Goal: Find specific page/section: Find specific page/section

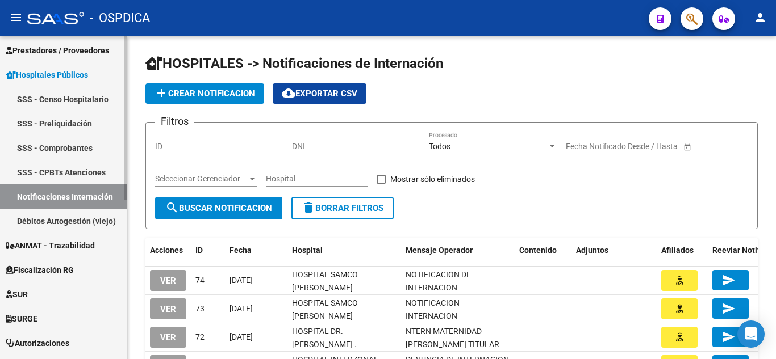
scroll to position [146, 0]
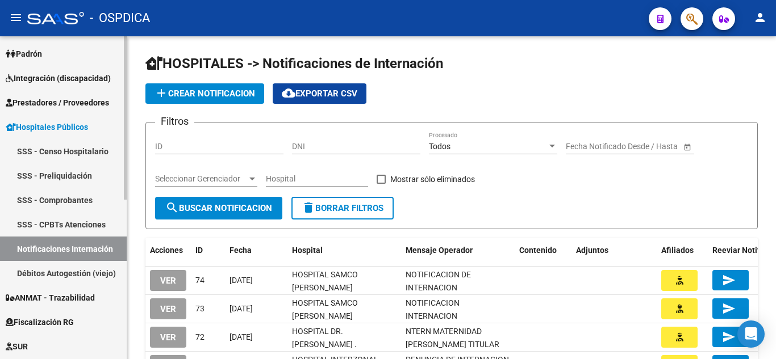
click at [74, 98] on span "Prestadores / Proveedores" at bounding box center [57, 103] width 103 height 12
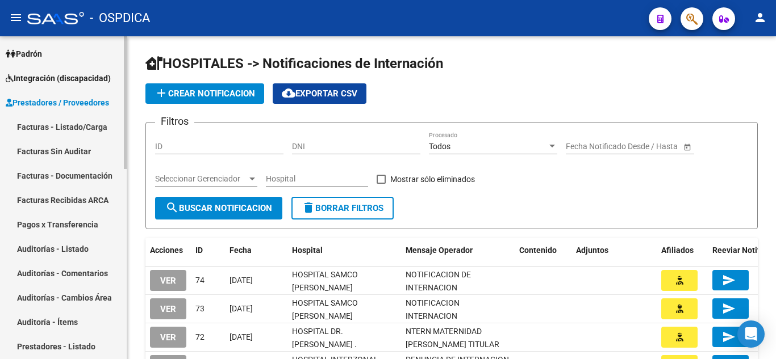
click at [76, 247] on link "Auditorías - Listado" at bounding box center [63, 249] width 127 height 24
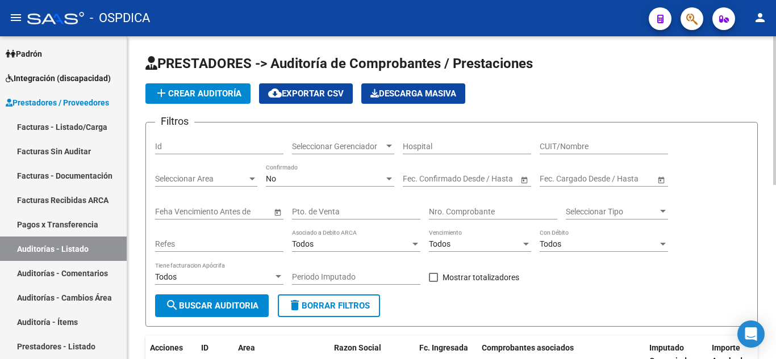
click at [389, 213] on input "Pto. de Venta" at bounding box center [356, 212] width 128 height 10
type input "210"
click at [466, 205] on div "Nro. Comprobante" at bounding box center [493, 208] width 128 height 23
type input "1205"
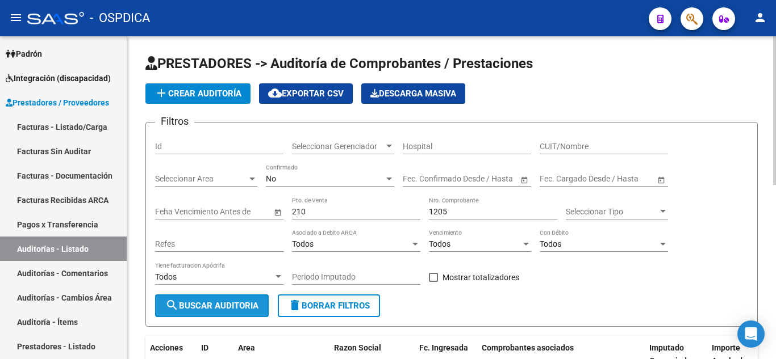
click at [210, 305] on span "search Buscar Auditoria" at bounding box center [211, 306] width 93 height 10
click at [251, 179] on div at bounding box center [252, 179] width 6 height 3
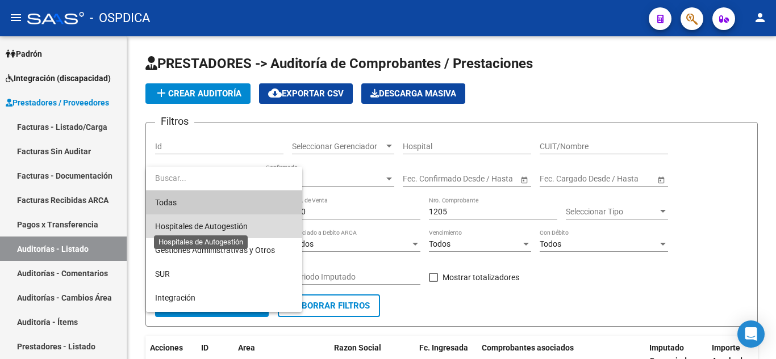
click at [225, 225] on span "Hospitales de Autogestión" at bounding box center [201, 226] width 93 height 9
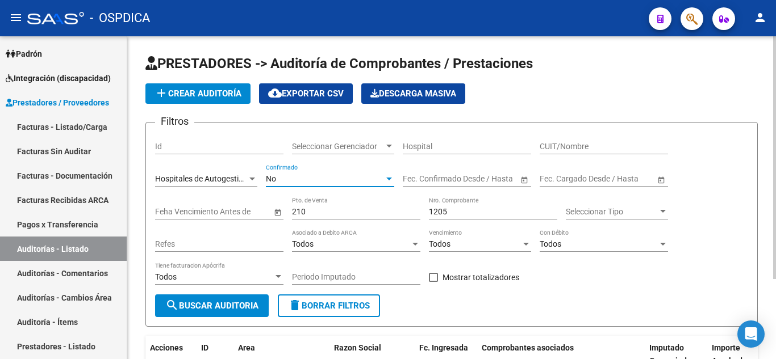
click at [387, 178] on div at bounding box center [389, 179] width 6 height 3
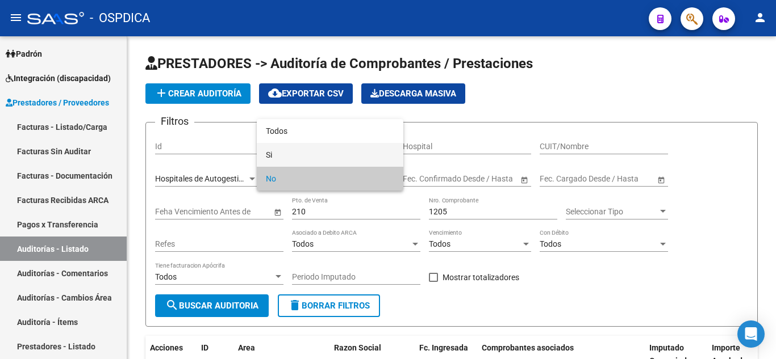
click at [376, 155] on span "Si" at bounding box center [330, 155] width 128 height 24
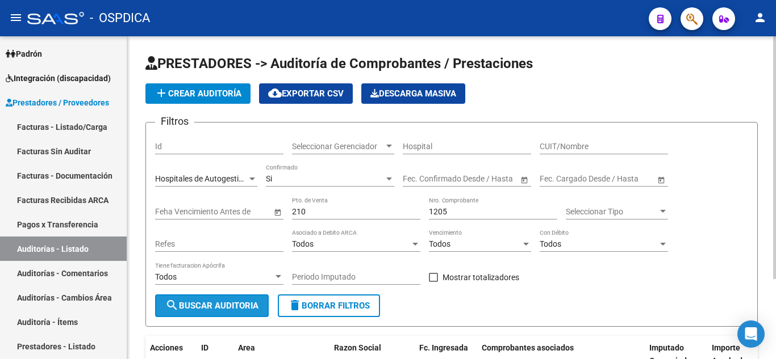
click at [204, 302] on span "search Buscar Auditoria" at bounding box center [211, 306] width 93 height 10
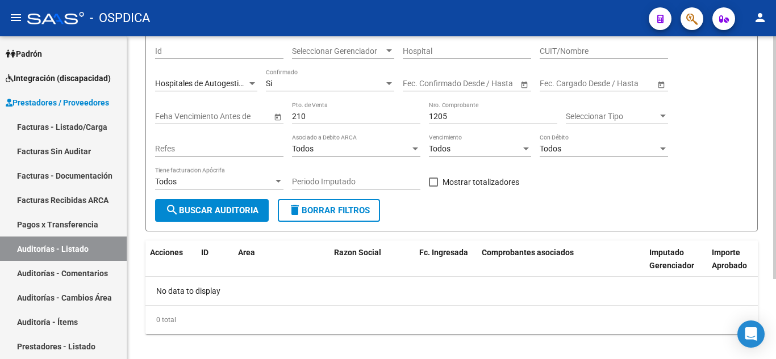
scroll to position [107, 0]
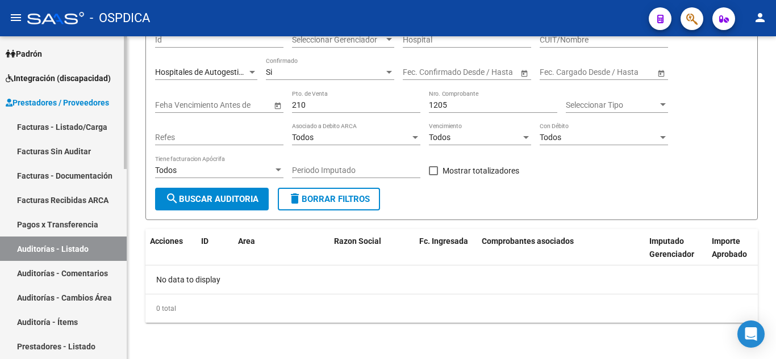
click at [82, 127] on link "Facturas - Listado/Carga" at bounding box center [63, 127] width 127 height 24
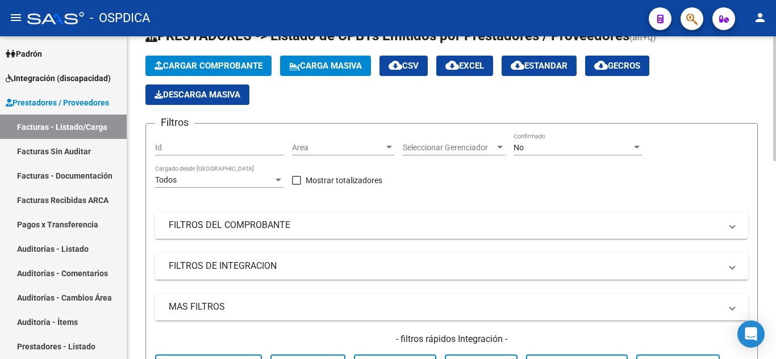
scroll to position [57, 0]
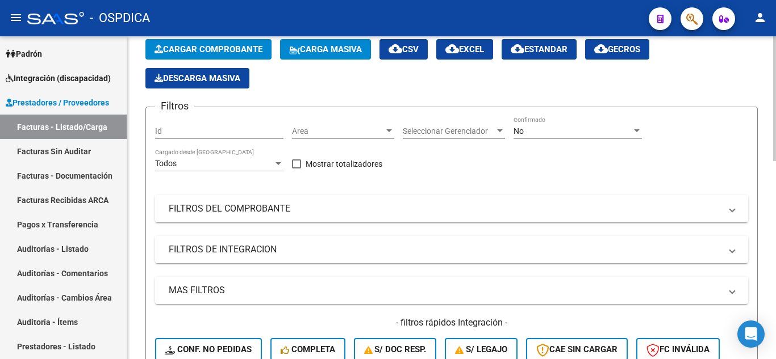
click at [383, 129] on span "Area" at bounding box center [338, 132] width 92 height 10
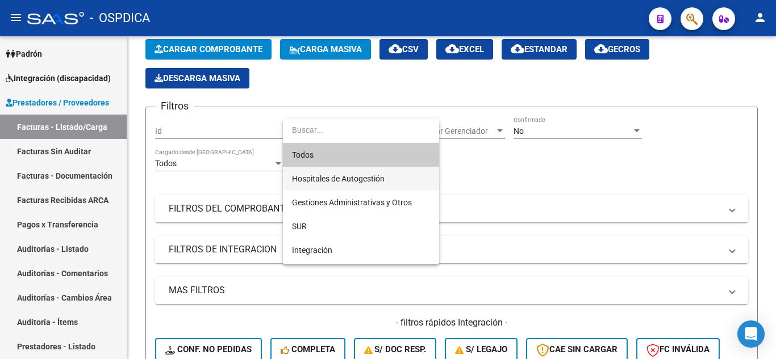
click at [352, 183] on span "Hospitales de Autogestión" at bounding box center [361, 179] width 138 height 24
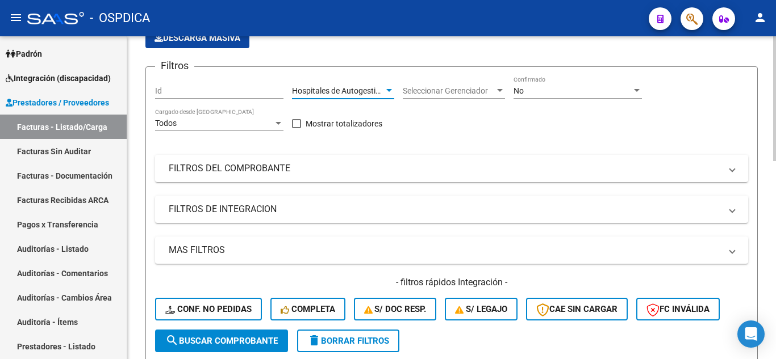
scroll to position [114, 0]
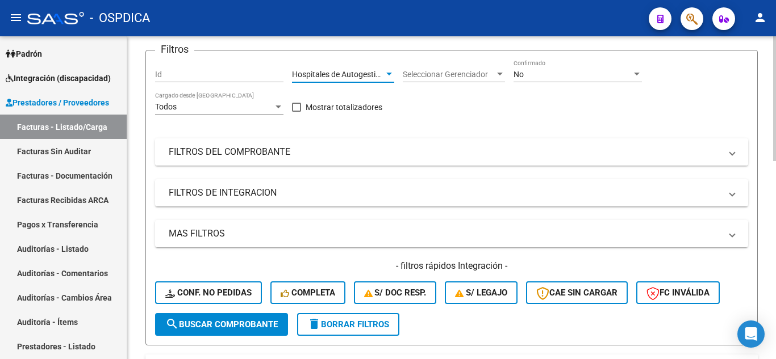
click at [414, 148] on mat-panel-title "FILTROS DEL COMPROBANTE" at bounding box center [445, 152] width 552 height 12
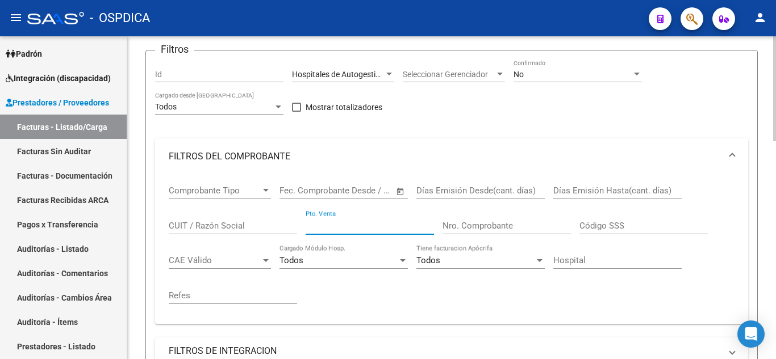
click at [363, 231] on input "Pto. Venta" at bounding box center [369, 226] width 128 height 10
type input "210"
click at [499, 223] on input "Nro. Comprobante" at bounding box center [506, 226] width 128 height 10
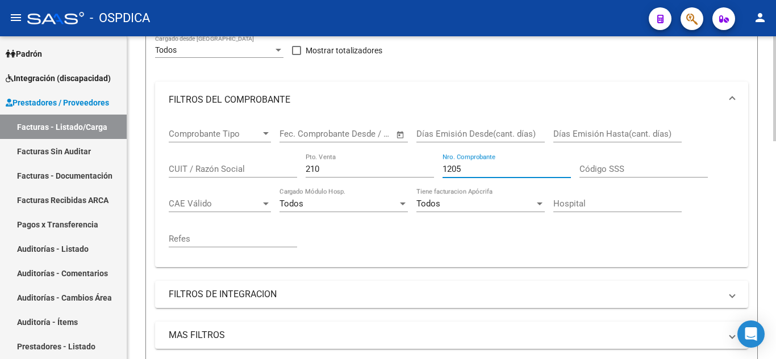
scroll to position [284, 0]
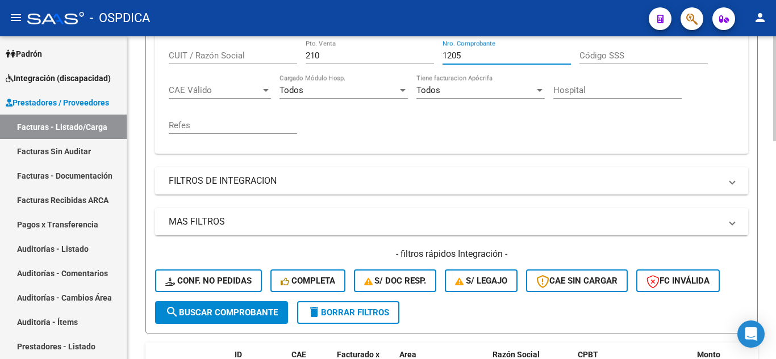
type input "1205"
click at [244, 311] on span "search Buscar Comprobante" at bounding box center [221, 313] width 112 height 10
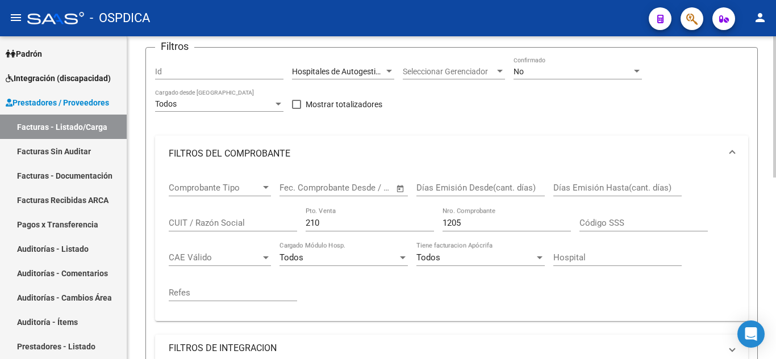
scroll to position [114, 0]
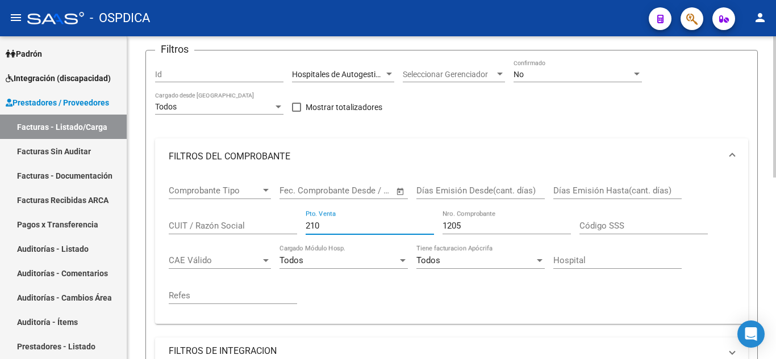
drag, startPoint x: 354, startPoint y: 224, endPoint x: 268, endPoint y: 231, distance: 86.0
click at [268, 231] on div "Comprobante Tipo Comprobante Tipo Fecha inicio – Fecha fin Fec. Comprobante Des…" at bounding box center [452, 245] width 566 height 140
type input "100"
drag, startPoint x: 480, startPoint y: 228, endPoint x: 418, endPoint y: 221, distance: 62.2
click at [418, 221] on div "Comprobante Tipo Comprobante Tipo Fecha inicio – Fecha fin Fec. Comprobante Des…" at bounding box center [452, 245] width 566 height 140
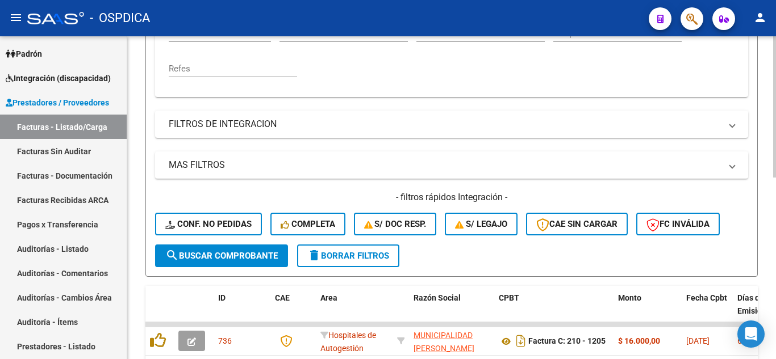
scroll to position [397, 0]
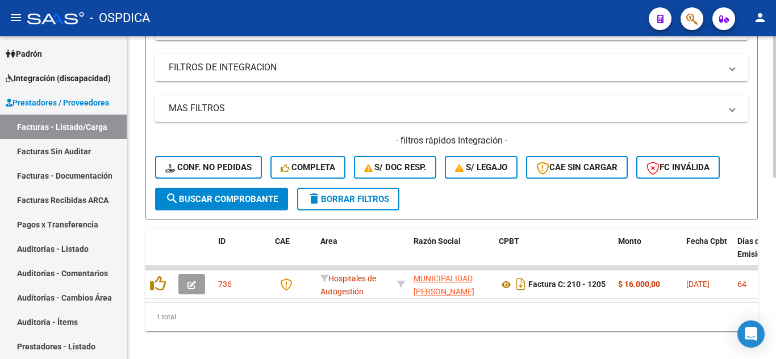
type input "1519"
click at [249, 196] on span "search Buscar Comprobante" at bounding box center [221, 199] width 112 height 10
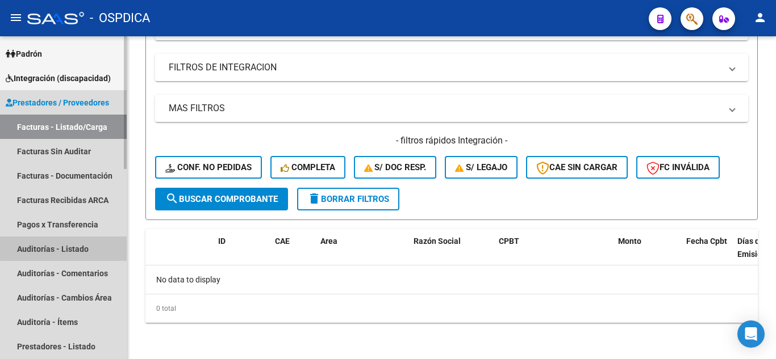
click at [66, 248] on link "Auditorías - Listado" at bounding box center [63, 249] width 127 height 24
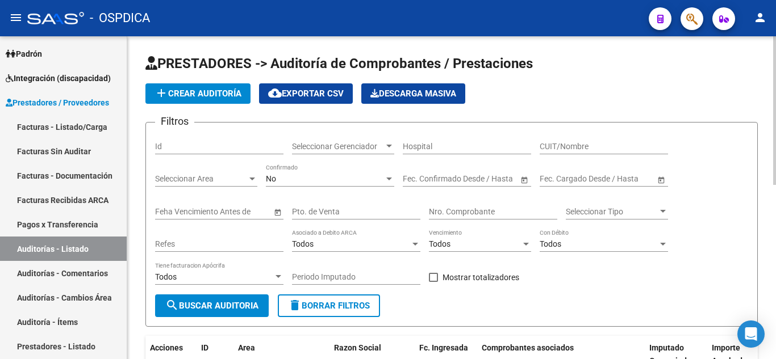
scroll to position [57, 0]
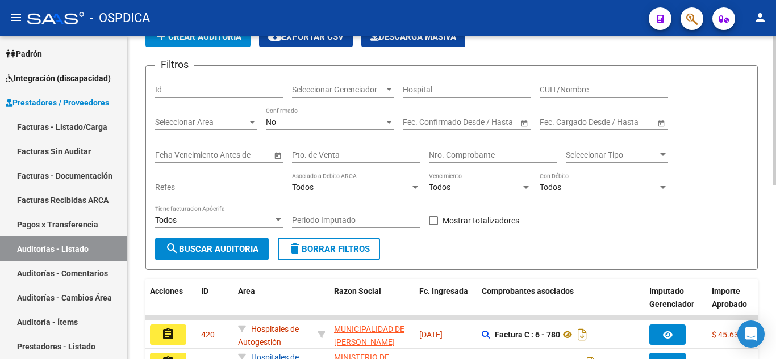
click at [386, 156] on input "Pto. de Venta" at bounding box center [356, 155] width 128 height 10
type input "100"
click at [503, 156] on input "Nro. Comprobante" at bounding box center [493, 155] width 128 height 10
type input "1520"
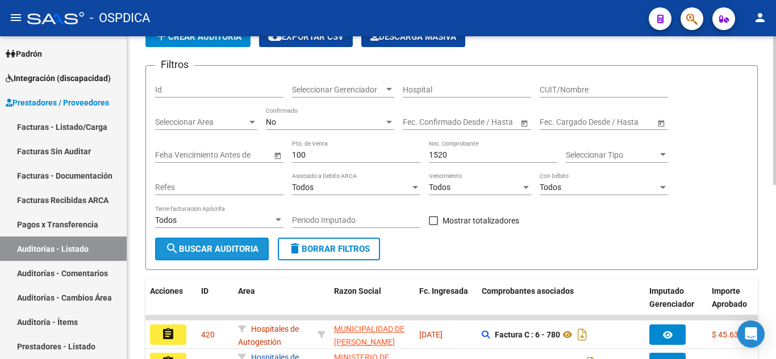
click at [220, 256] on button "search Buscar Auditoria" at bounding box center [212, 249] width 114 height 23
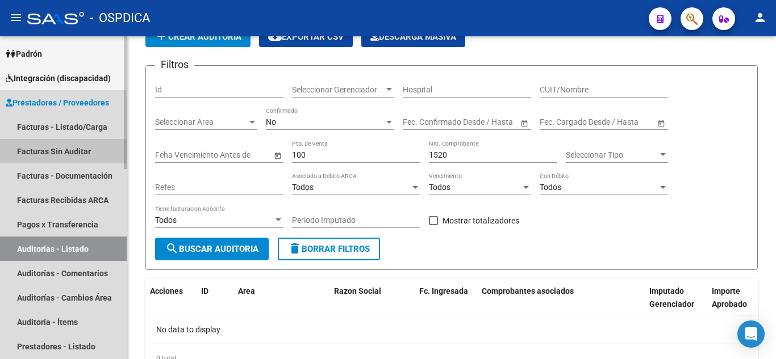
click at [76, 147] on link "Facturas Sin Auditar" at bounding box center [63, 151] width 127 height 24
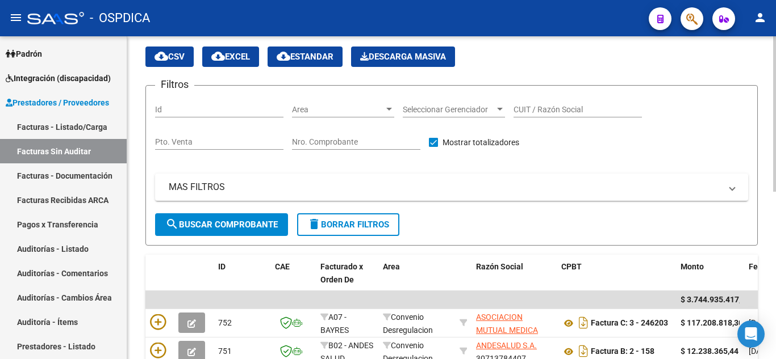
scroll to position [57, 0]
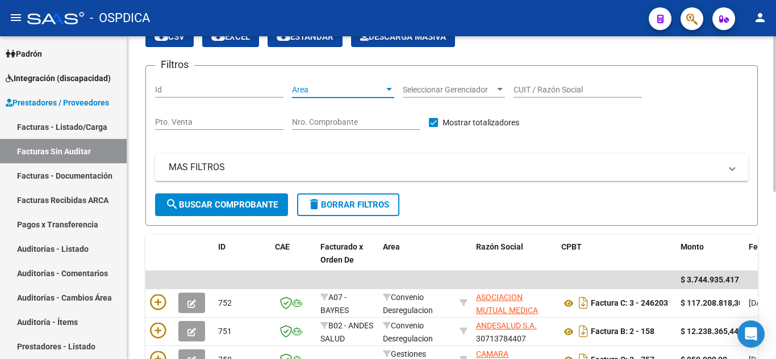
click at [368, 93] on span "Area" at bounding box center [338, 90] width 92 height 10
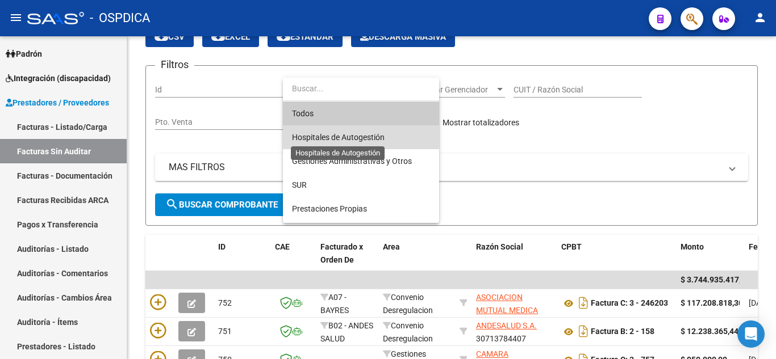
click at [354, 135] on span "Hospitales de Autogestión" at bounding box center [338, 137] width 93 height 9
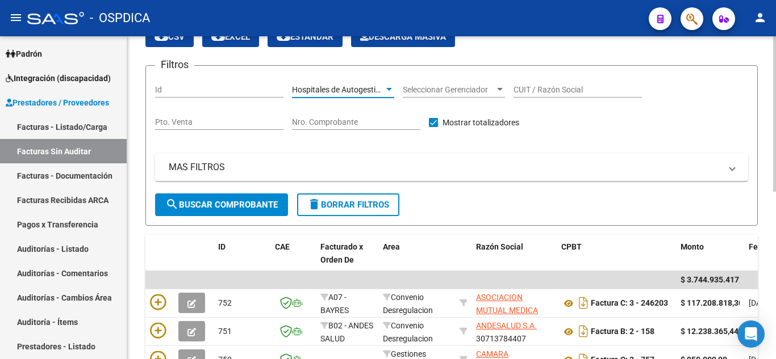
click at [246, 122] on input "Pto. Venta" at bounding box center [219, 123] width 128 height 10
type input "100"
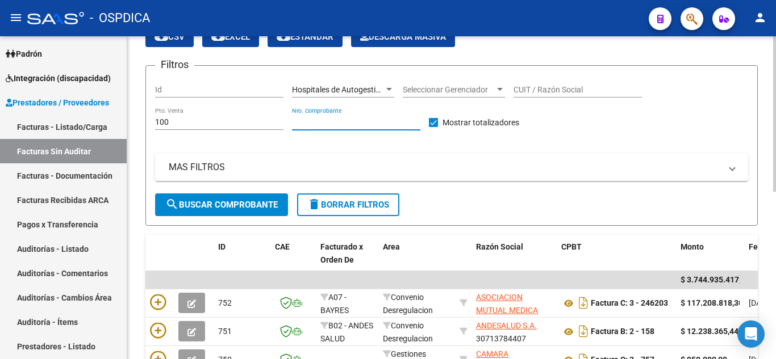
click at [363, 120] on input "Nro. Comprobante" at bounding box center [356, 123] width 128 height 10
type input "1520"
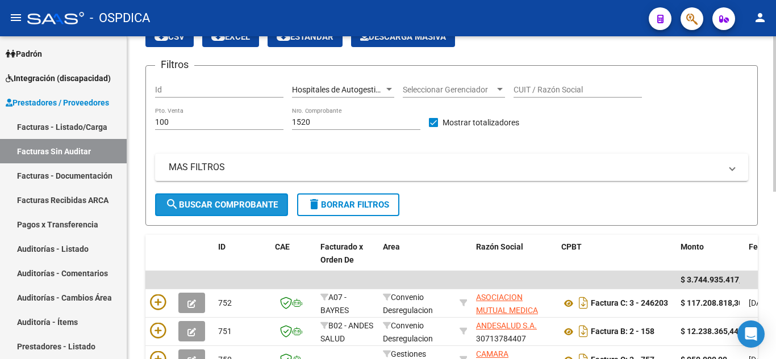
click at [261, 197] on button "search Buscar Comprobante" at bounding box center [221, 205] width 133 height 23
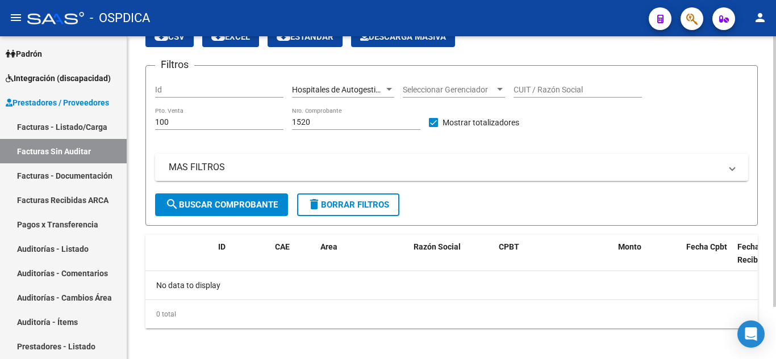
scroll to position [0, 0]
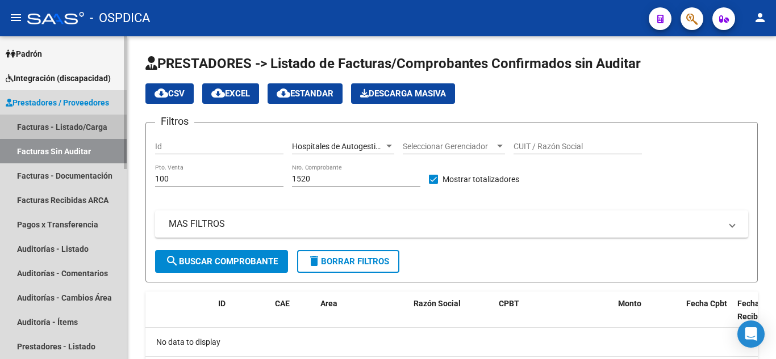
click at [74, 123] on link "Facturas - Listado/Carga" at bounding box center [63, 127] width 127 height 24
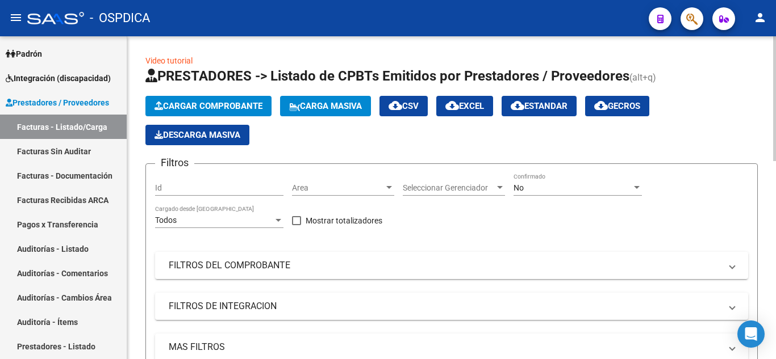
scroll to position [57, 0]
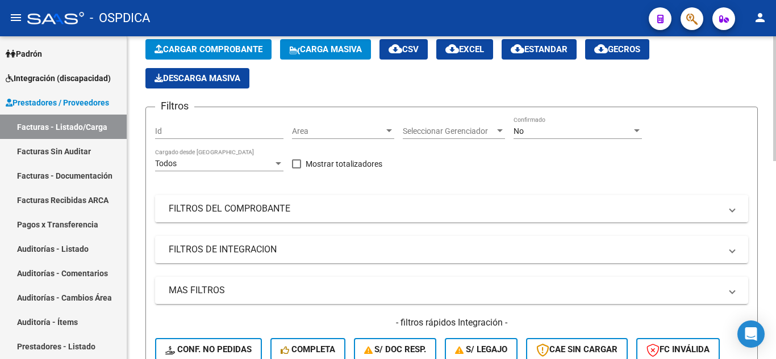
click at [271, 207] on mat-panel-title "FILTROS DEL COMPROBANTE" at bounding box center [445, 209] width 552 height 12
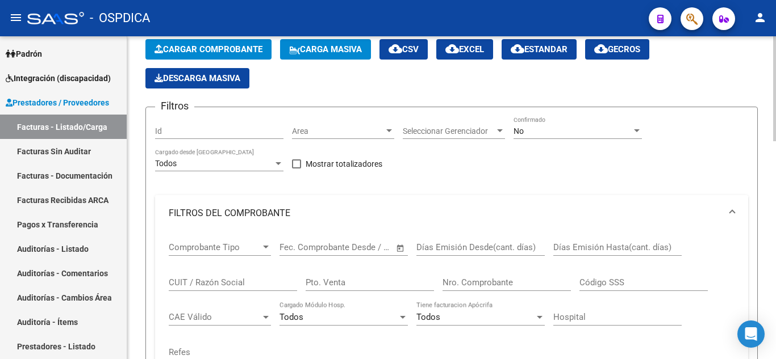
scroll to position [170, 0]
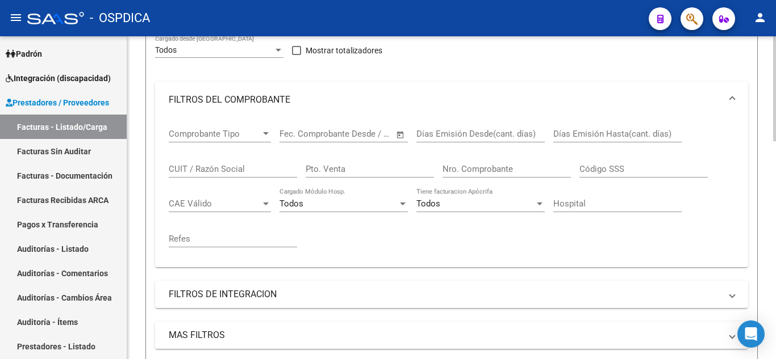
click at [364, 165] on input "Pto. Venta" at bounding box center [369, 169] width 128 height 10
type input "100"
click at [525, 165] on input "Nro. Comprobante" at bounding box center [506, 169] width 128 height 10
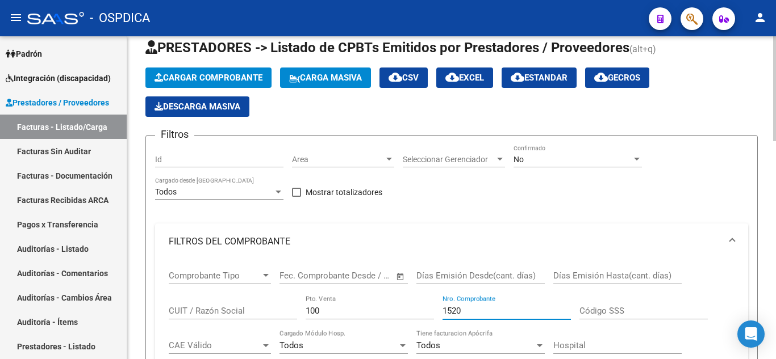
scroll to position [0, 0]
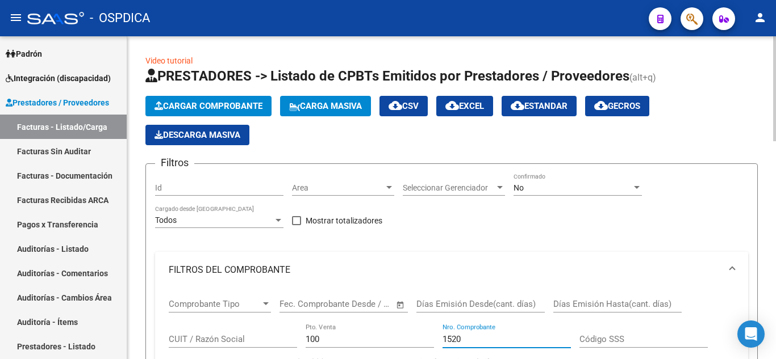
type input "1520"
click at [384, 185] on div at bounding box center [389, 187] width 10 height 9
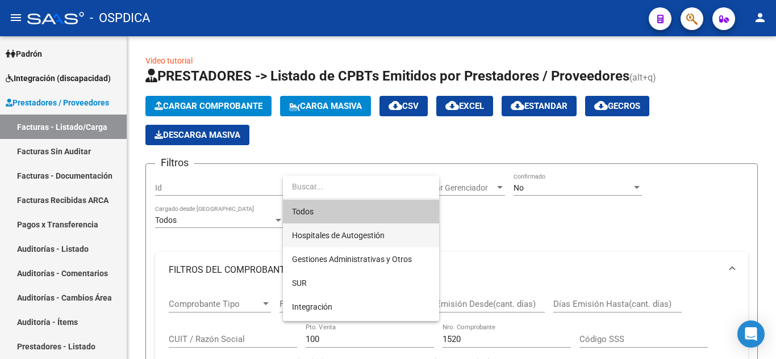
click at [376, 228] on span "Hospitales de Autogestión" at bounding box center [361, 236] width 138 height 24
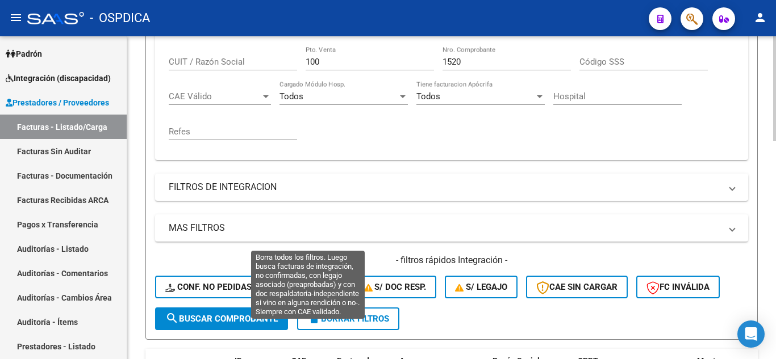
scroll to position [341, 0]
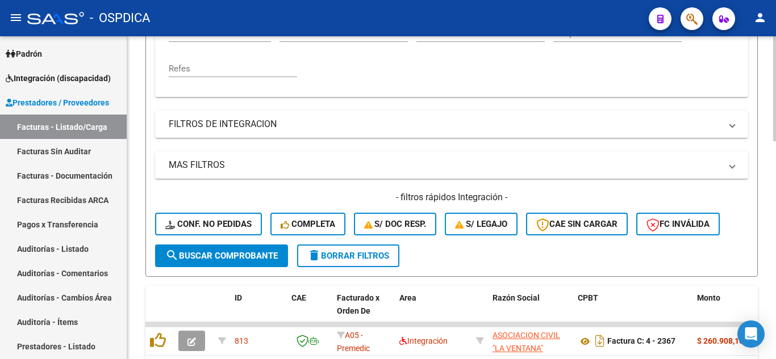
click at [234, 254] on span "search Buscar Comprobante" at bounding box center [221, 256] width 112 height 10
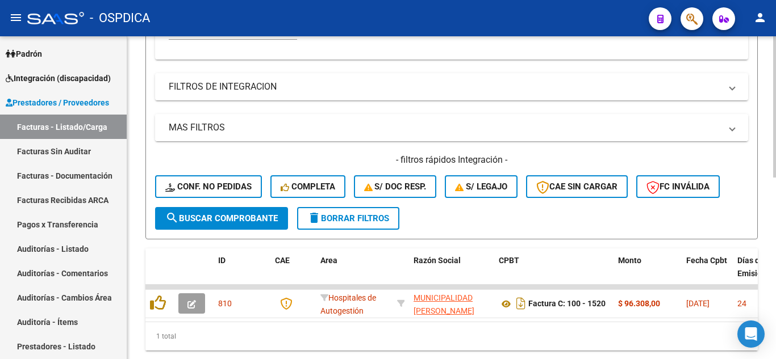
scroll to position [415, 0]
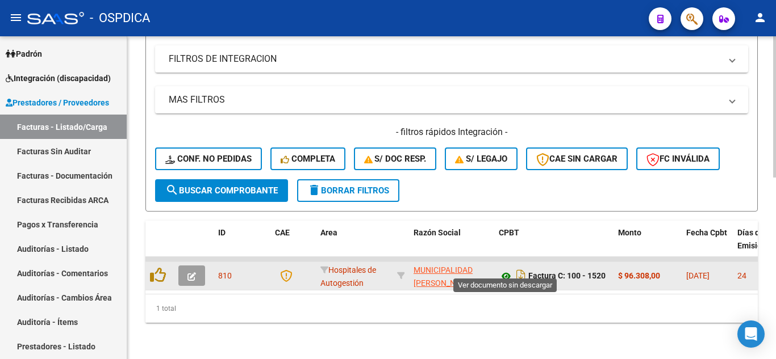
click at [504, 270] on icon at bounding box center [506, 277] width 15 height 14
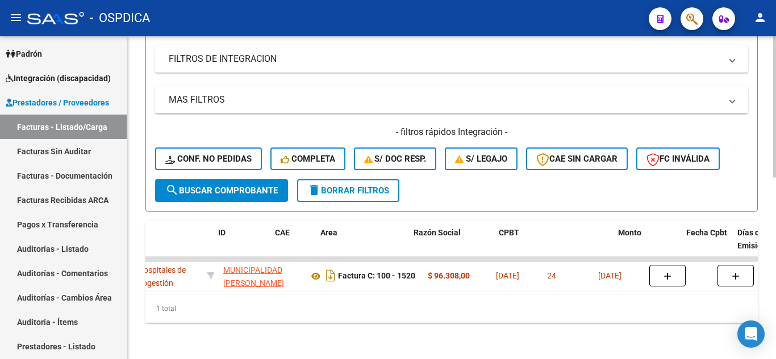
scroll to position [0, 0]
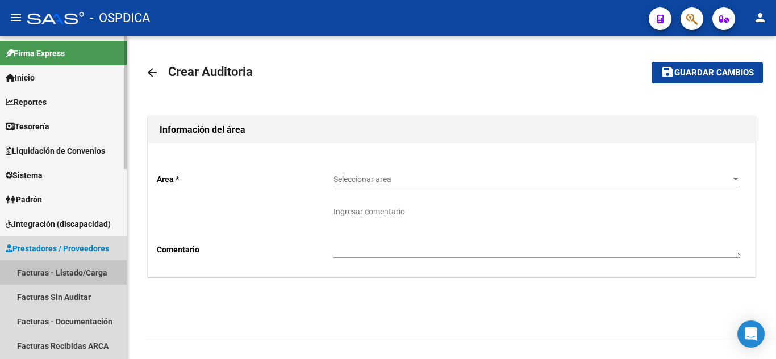
click at [70, 270] on link "Facturas - Listado/Carga" at bounding box center [63, 273] width 127 height 24
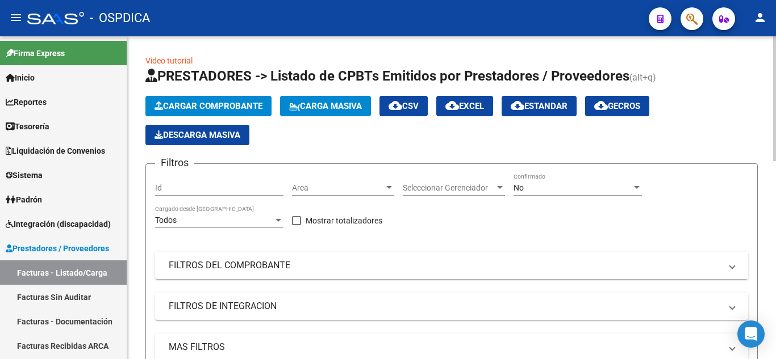
click at [392, 187] on div at bounding box center [389, 187] width 10 height 9
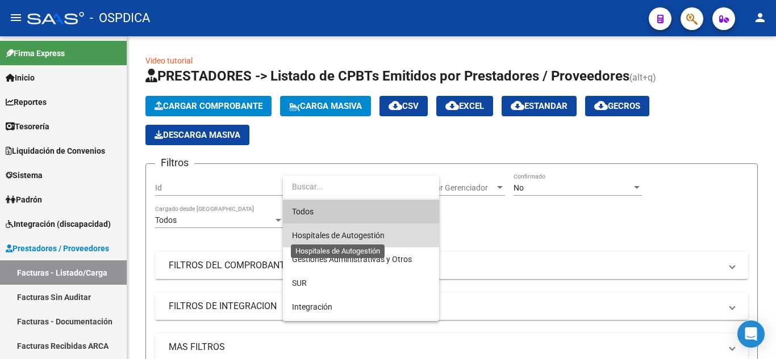
click at [378, 235] on span "Hospitales de Autogestión" at bounding box center [338, 235] width 93 height 9
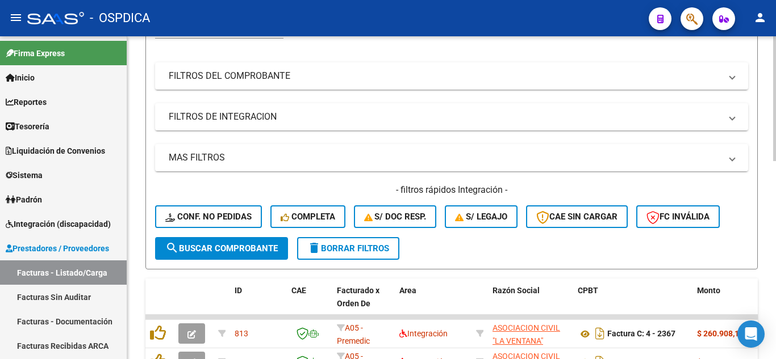
scroll to position [170, 0]
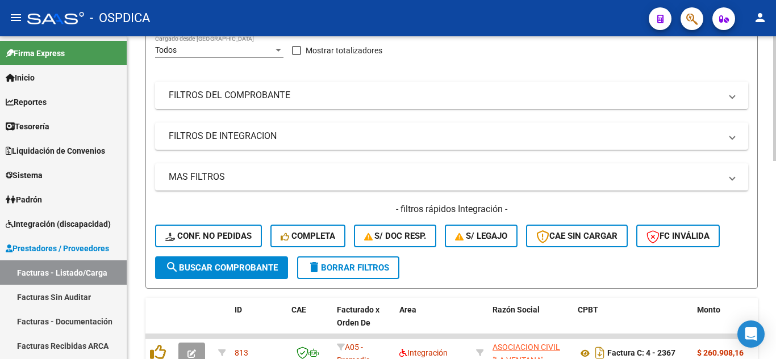
click at [354, 99] on mat-panel-title "FILTROS DEL COMPROBANTE" at bounding box center [445, 95] width 552 height 12
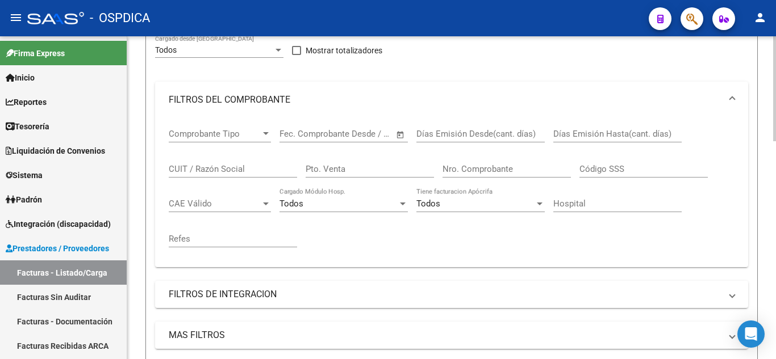
click at [354, 169] on input "Pto. Venta" at bounding box center [369, 169] width 128 height 10
type input "100"
click at [507, 165] on input "Nro. Comprobante" at bounding box center [506, 169] width 128 height 10
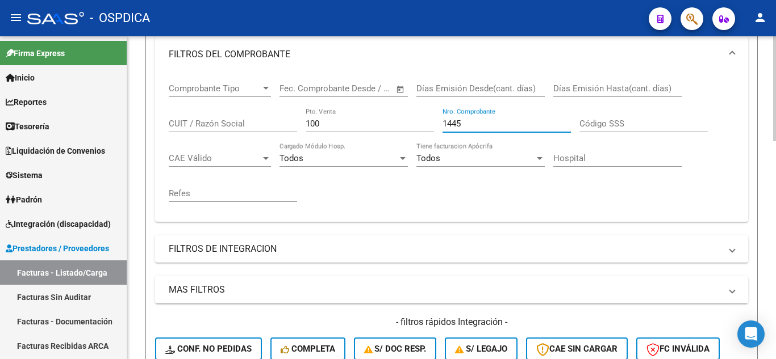
scroll to position [341, 0]
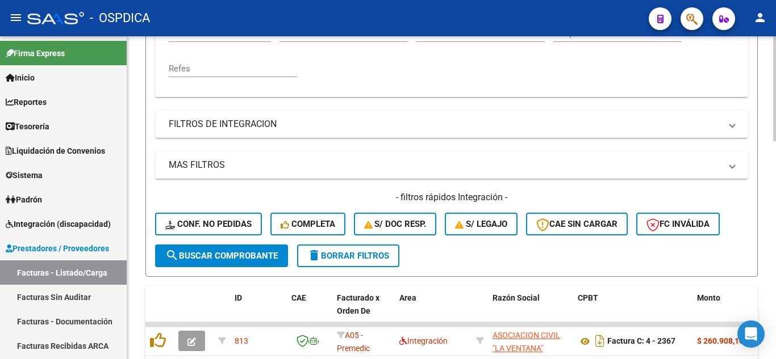
type input "1445"
click at [223, 249] on button "search Buscar Comprobante" at bounding box center [221, 256] width 133 height 23
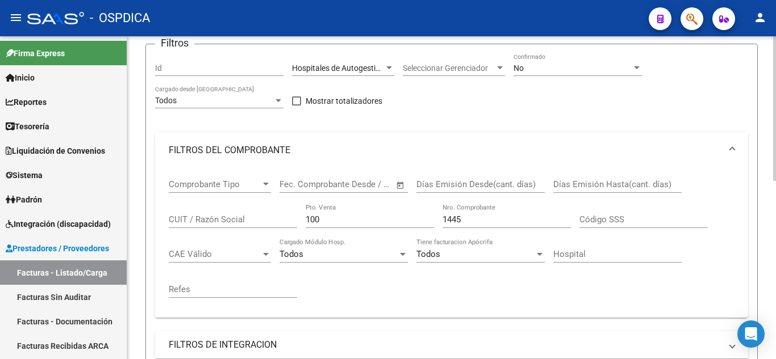
scroll to position [227, 0]
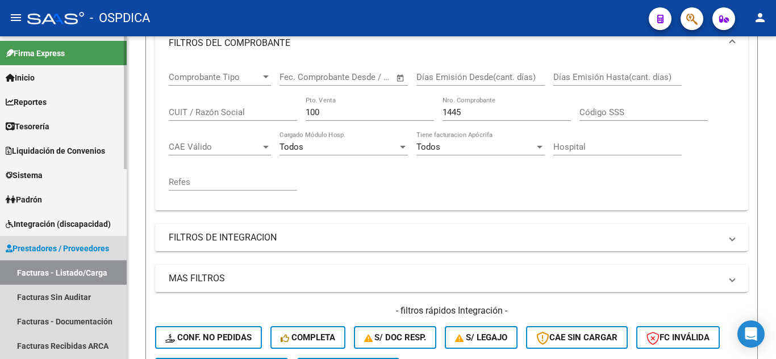
click at [70, 269] on link "Facturas - Listado/Carga" at bounding box center [63, 273] width 127 height 24
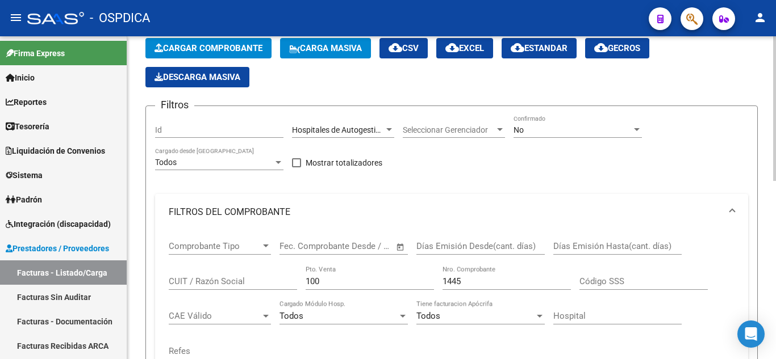
scroll to position [57, 0]
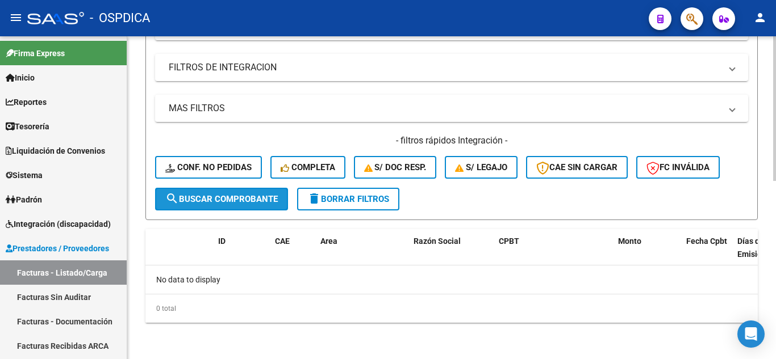
click at [254, 195] on span "search Buscar Comprobante" at bounding box center [221, 199] width 112 height 10
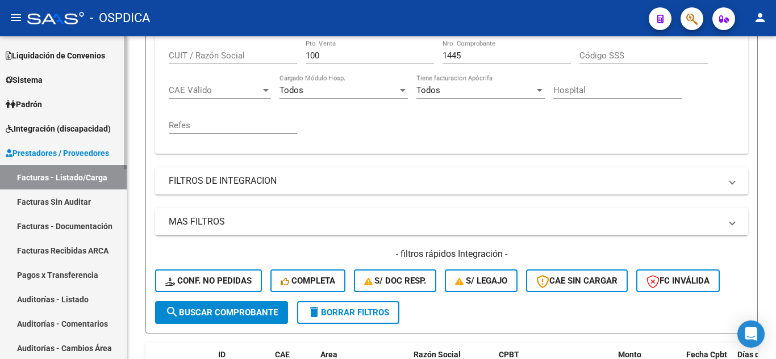
scroll to position [114, 0]
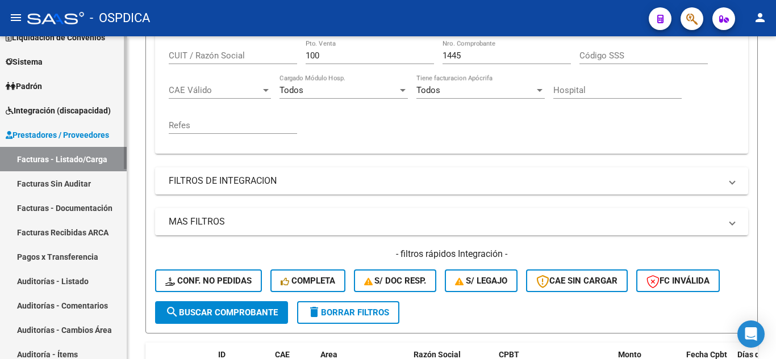
drag, startPoint x: 60, startPoint y: 184, endPoint x: 83, endPoint y: 189, distance: 23.8
click at [60, 183] on link "Facturas Sin Auditar" at bounding box center [63, 183] width 127 height 24
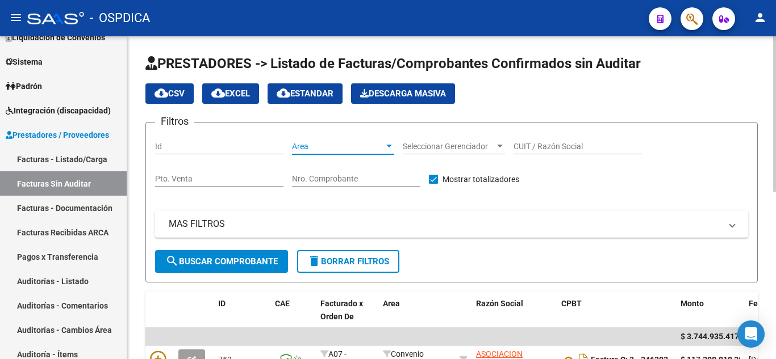
click at [361, 143] on span "Area" at bounding box center [338, 147] width 92 height 10
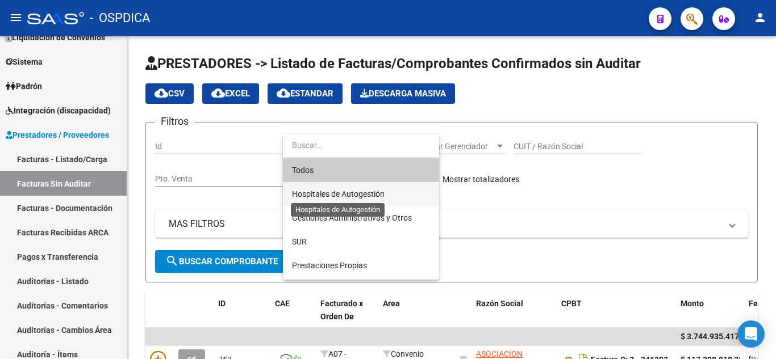
click at [366, 192] on span "Hospitales de Autogestión" at bounding box center [338, 194] width 93 height 9
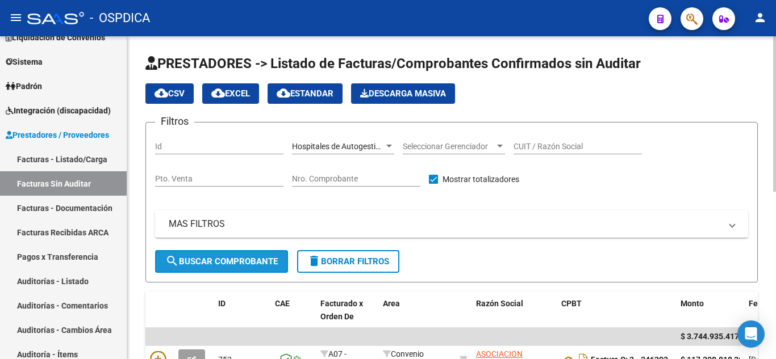
click at [227, 257] on span "search Buscar Comprobante" at bounding box center [221, 262] width 112 height 10
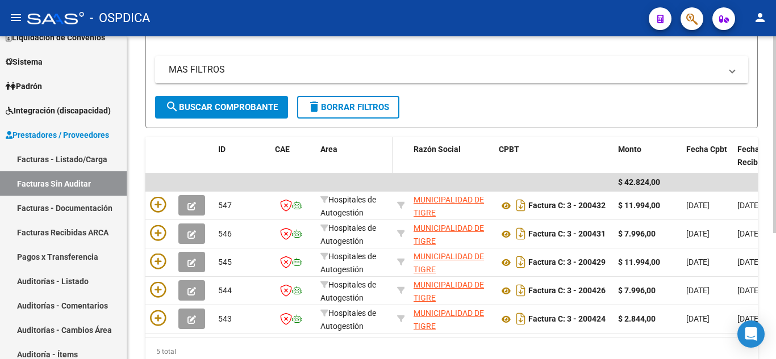
scroll to position [170, 0]
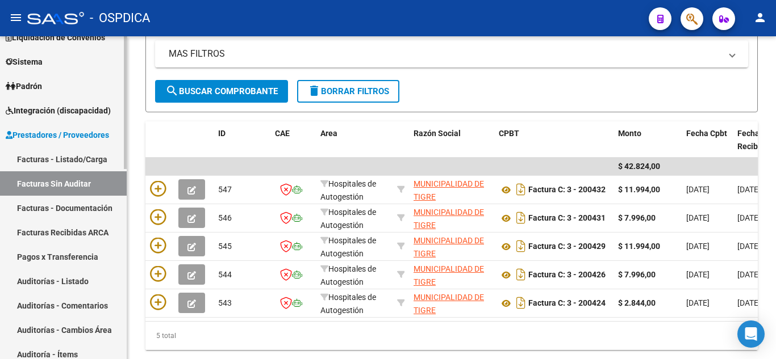
click at [88, 156] on link "Facturas - Listado/Carga" at bounding box center [63, 159] width 127 height 24
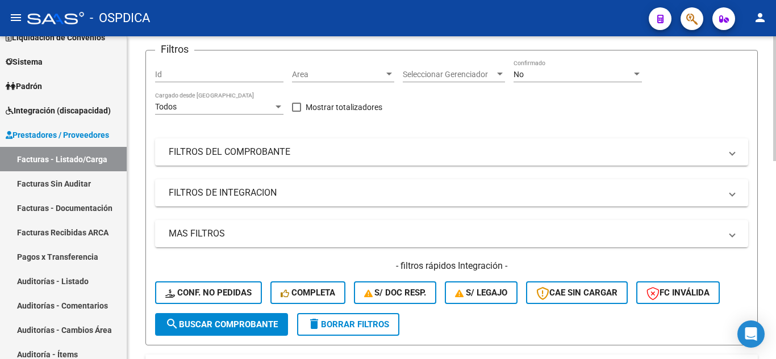
scroll to position [57, 0]
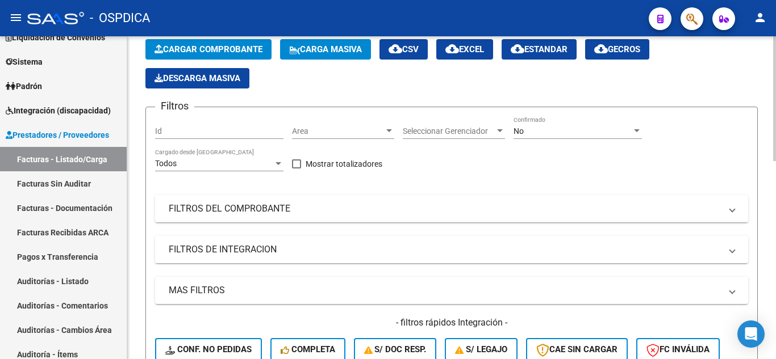
click at [380, 132] on span "Area" at bounding box center [338, 132] width 92 height 10
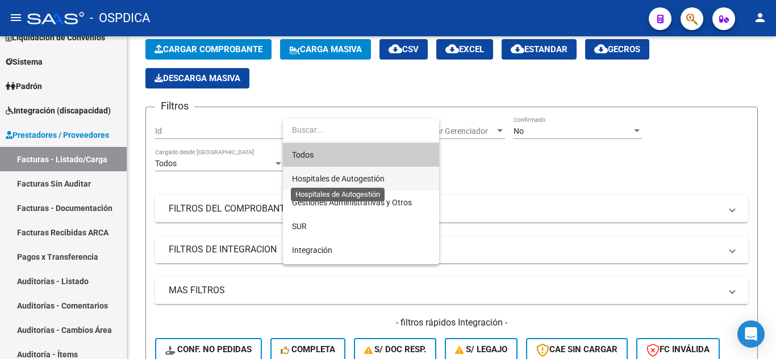
click at [362, 174] on span "Hospitales de Autogestión" at bounding box center [338, 178] width 93 height 9
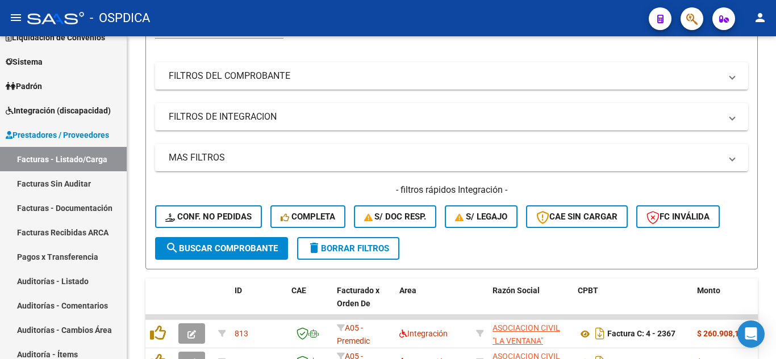
scroll to position [227, 0]
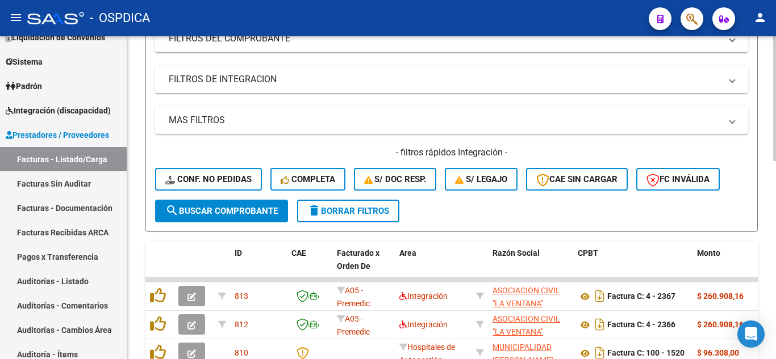
click at [235, 206] on span "search Buscar Comprobante" at bounding box center [221, 211] width 112 height 10
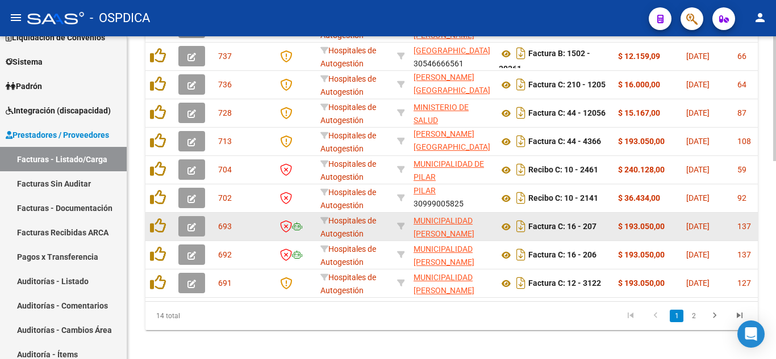
scroll to position [512, 0]
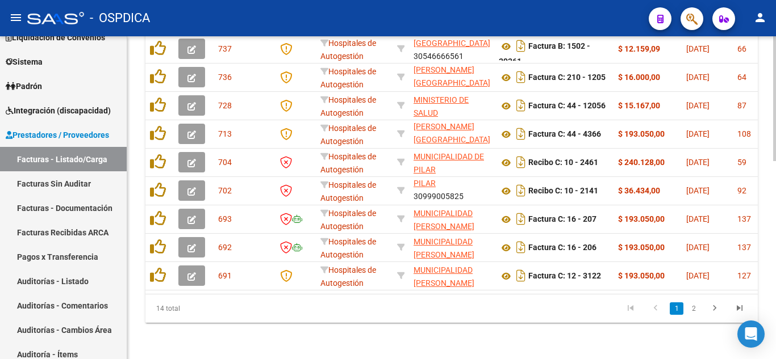
click at [696, 311] on link "2" at bounding box center [694, 309] width 14 height 12
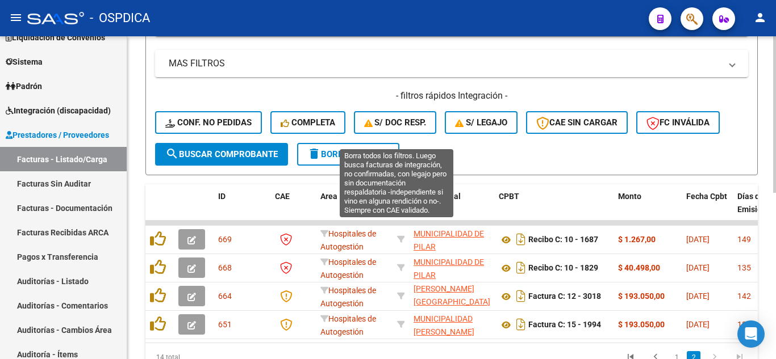
scroll to position [342, 0]
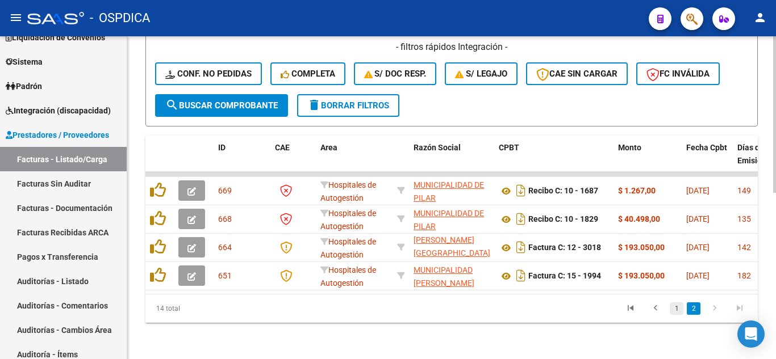
click at [675, 305] on link "1" at bounding box center [676, 309] width 14 height 12
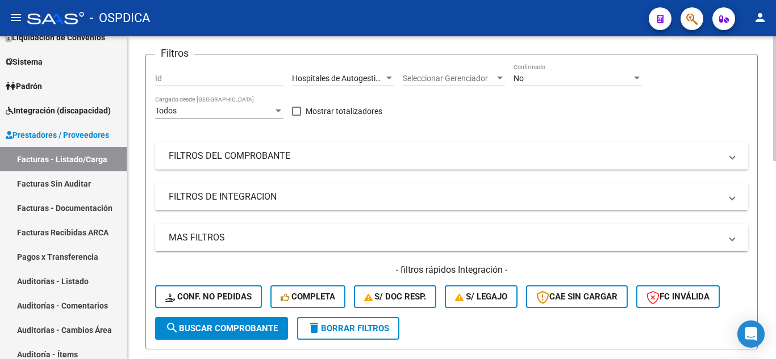
scroll to position [114, 0]
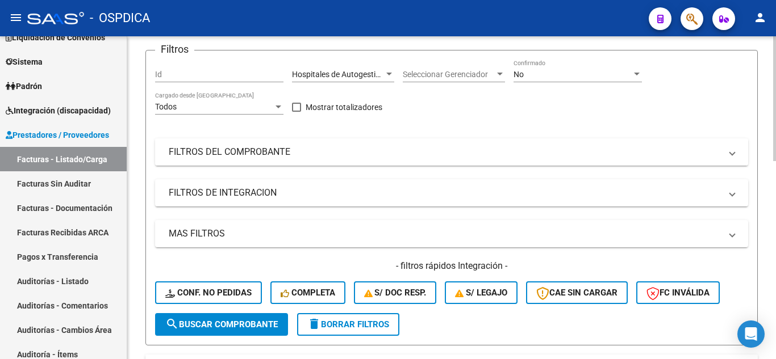
click at [249, 152] on mat-panel-title "FILTROS DEL COMPROBANTE" at bounding box center [445, 152] width 552 height 12
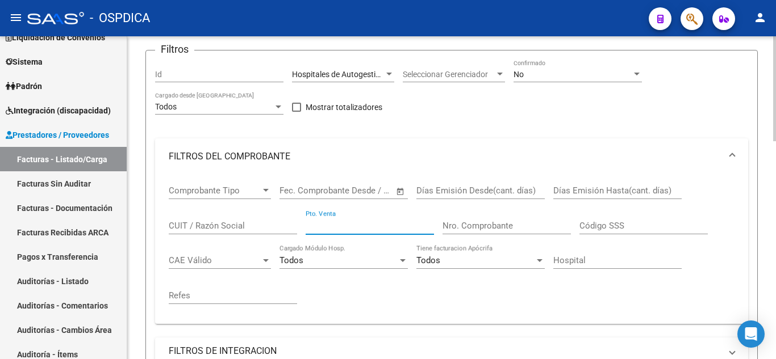
click at [366, 221] on input "Pto. Venta" at bounding box center [369, 226] width 128 height 10
type input "210"
click at [493, 225] on input "Nro. Comprobante" at bounding box center [506, 226] width 128 height 10
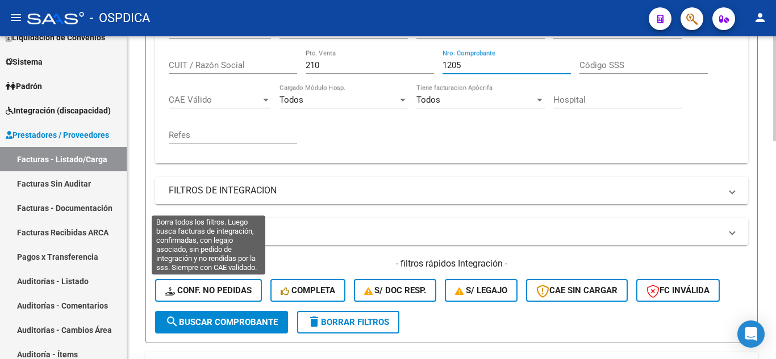
scroll to position [341, 0]
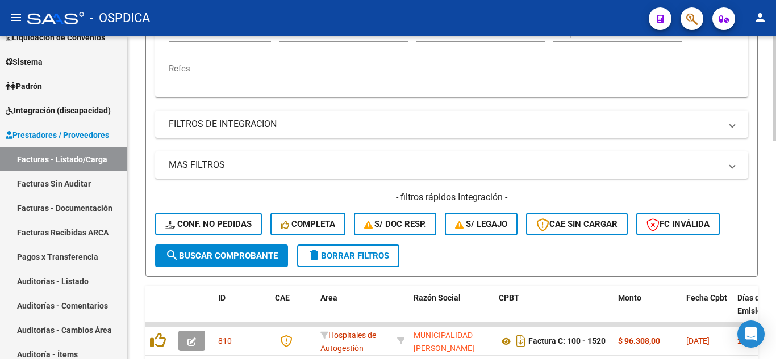
type input "1205"
click at [231, 255] on span "search Buscar Comprobante" at bounding box center [221, 256] width 112 height 10
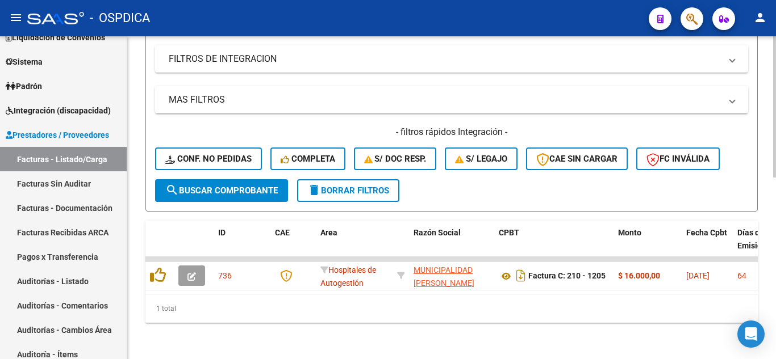
scroll to position [415, 0]
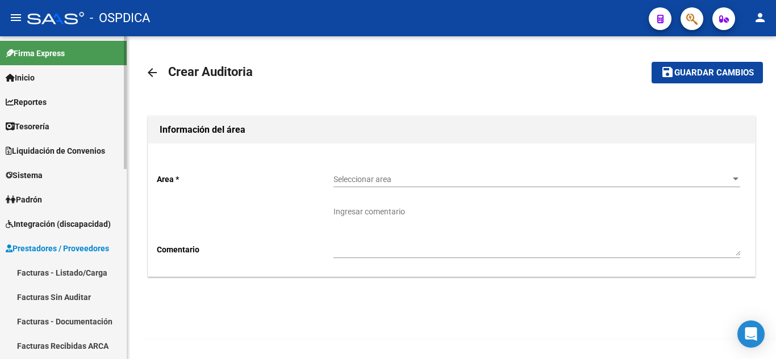
click at [44, 252] on span "Prestadores / Proveedores" at bounding box center [57, 248] width 103 height 12
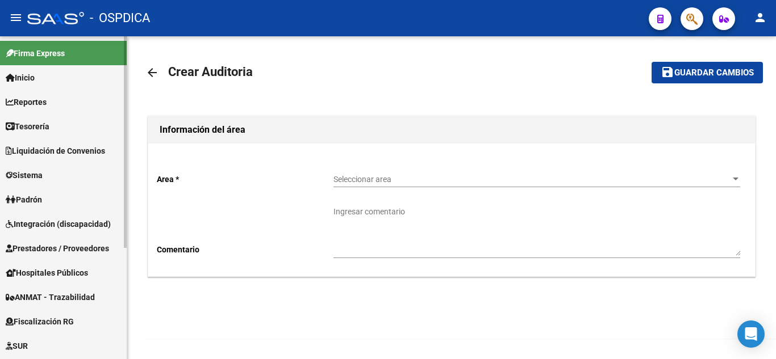
click at [88, 248] on span "Prestadores / Proveedores" at bounding box center [57, 248] width 103 height 12
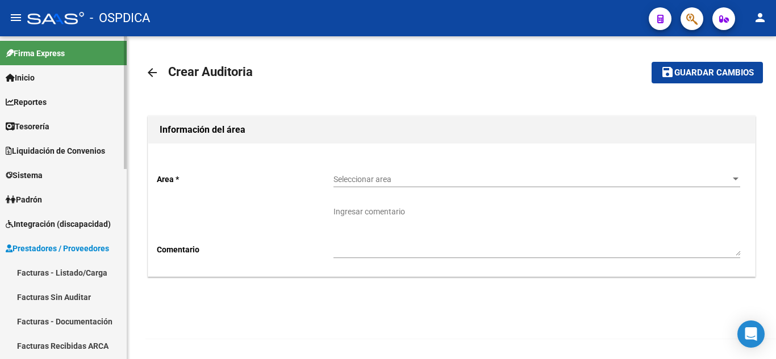
click at [67, 271] on link "Facturas - Listado/Carga" at bounding box center [63, 273] width 127 height 24
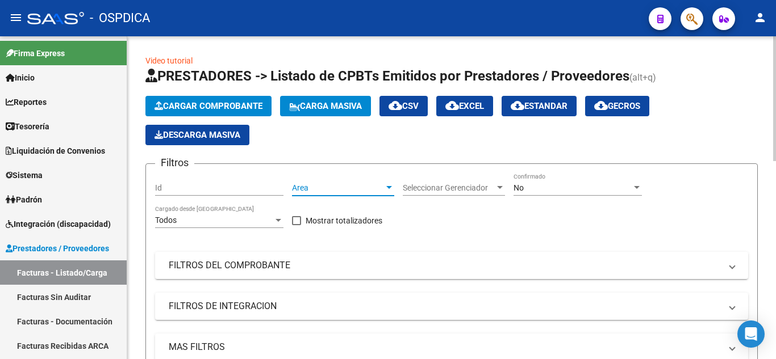
click at [383, 189] on span "Area" at bounding box center [338, 188] width 92 height 10
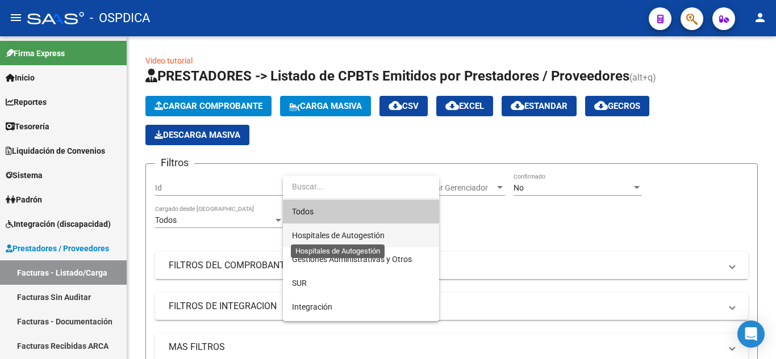
click at [382, 235] on span "Hospitales de Autogestión" at bounding box center [338, 235] width 93 height 9
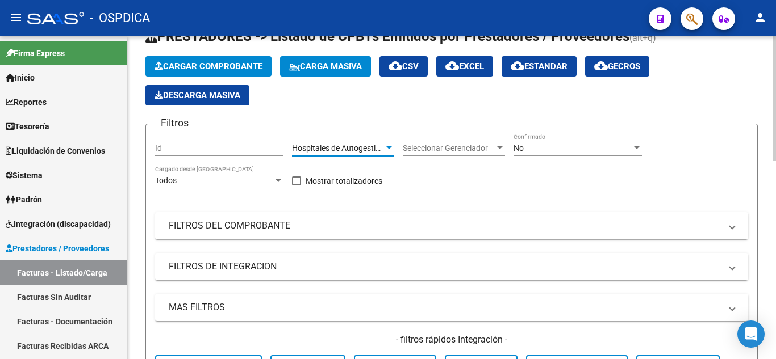
scroll to position [170, 0]
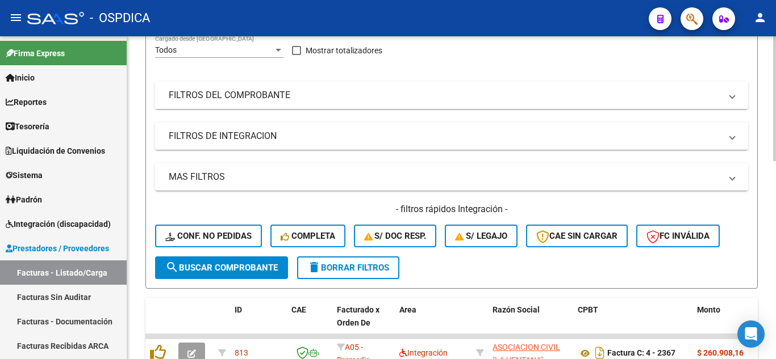
click at [273, 98] on mat-panel-title "FILTROS DEL COMPROBANTE" at bounding box center [445, 95] width 552 height 12
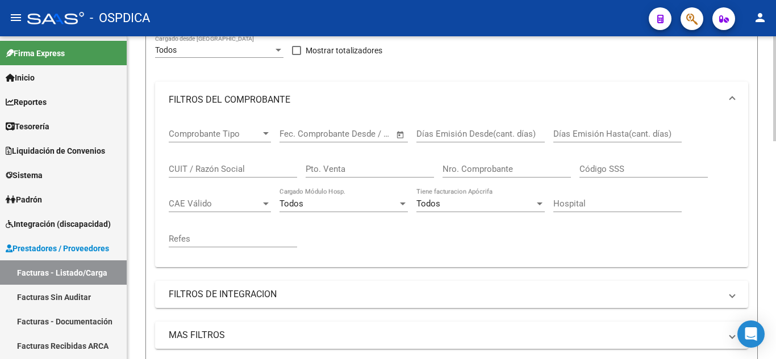
click at [345, 166] on input "Pto. Venta" at bounding box center [369, 169] width 128 height 10
type input "100"
click at [491, 166] on input "Nro. Comprobante" at bounding box center [506, 169] width 128 height 10
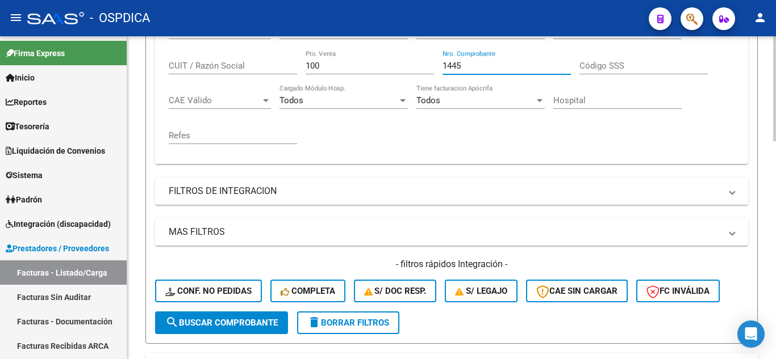
scroll to position [284, 0]
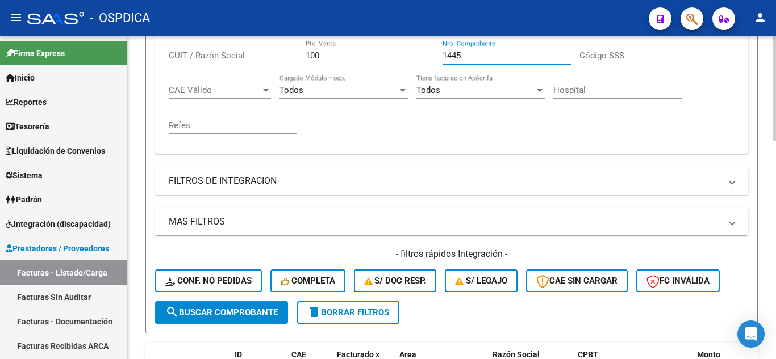
type input "1445"
click at [237, 310] on span "search Buscar Comprobante" at bounding box center [221, 313] width 112 height 10
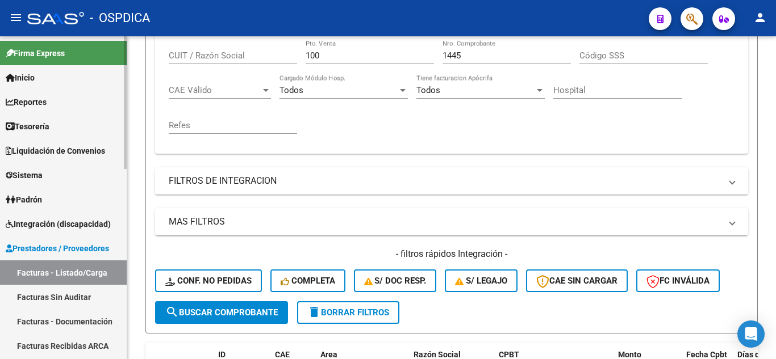
click at [78, 295] on link "Facturas Sin Auditar" at bounding box center [63, 297] width 127 height 24
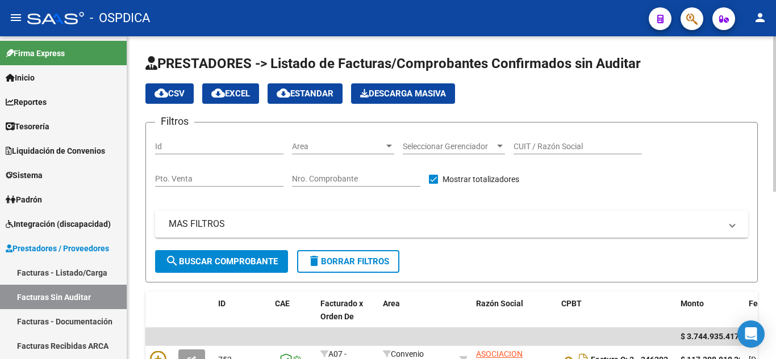
click at [375, 147] on span "Area" at bounding box center [338, 147] width 92 height 10
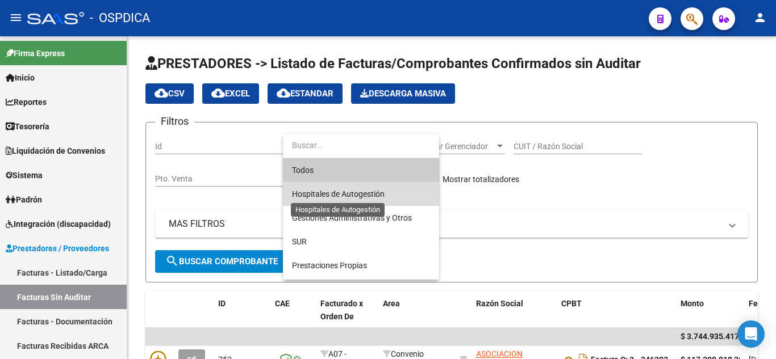
click at [356, 196] on span "Hospitales de Autogestión" at bounding box center [338, 194] width 93 height 9
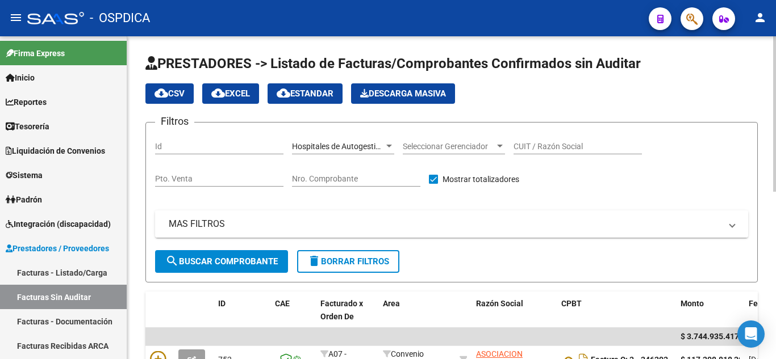
click at [302, 213] on mat-expansion-panel-header "MAS FILTROS" at bounding box center [451, 224] width 593 height 27
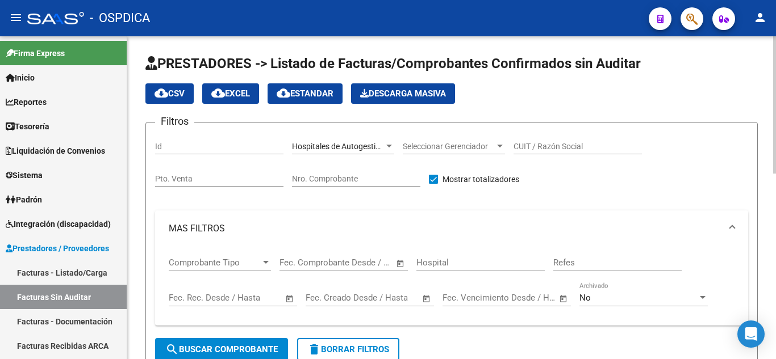
click at [214, 346] on span "search Buscar Comprobante" at bounding box center [221, 350] width 112 height 10
